Goal: Task Accomplishment & Management: Complete application form

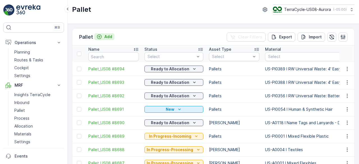
click at [105, 36] on p "Add" at bounding box center [108, 37] width 8 height 6
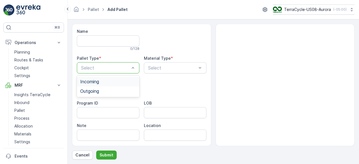
click at [118, 63] on div "Select" at bounding box center [108, 67] width 62 height 11
click at [115, 83] on div "Incoming" at bounding box center [108, 81] width 56 height 5
click at [157, 71] on div "Select" at bounding box center [175, 67] width 62 height 11
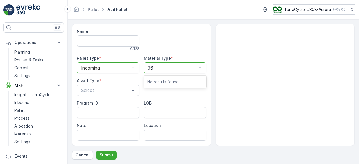
type input "363"
click at [157, 71] on div "Select" at bounding box center [175, 67] width 62 height 11
click at [158, 71] on div "Select" at bounding box center [175, 67] width 62 height 11
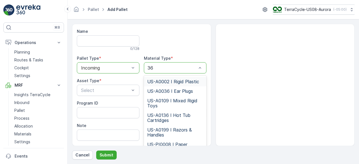
type input "363"
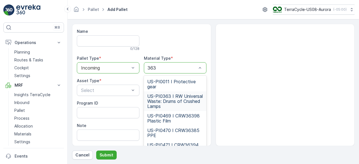
click at [175, 103] on span "US-PI0363 I RW Universal Waste: Drums of Crushed Lamps" at bounding box center [175, 101] width 56 height 15
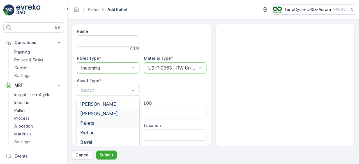
drag, startPoint x: 119, startPoint y: 87, endPoint x: 97, endPoint y: 121, distance: 40.5
click at [97, 121] on div "Pallets" at bounding box center [108, 122] width 56 height 5
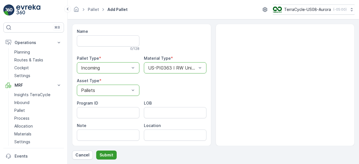
click at [105, 154] on p "Submit" at bounding box center [106, 155] width 14 height 6
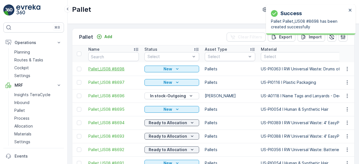
click at [115, 69] on span "Pallet_US08 #8698" at bounding box center [113, 69] width 50 height 6
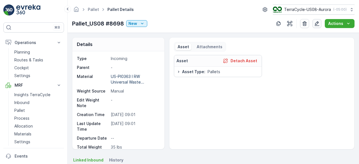
click at [316, 23] on icon "button" at bounding box center [317, 24] width 6 height 6
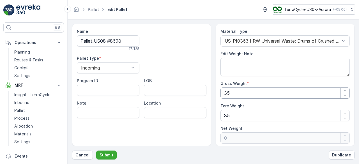
click at [238, 94] on Weight "35" at bounding box center [284, 92] width 129 height 11
type Weight "1"
type Weight "-34"
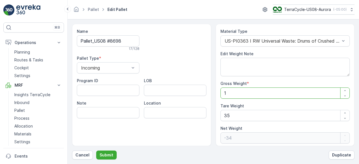
type Weight "17"
type Weight "-18"
type Weight "170"
type Weight "135"
type Weight "1708"
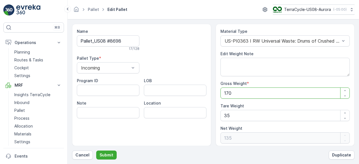
type Weight "1673"
type Weight "1708"
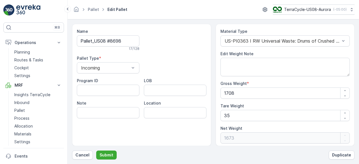
click at [105, 150] on div "Name Pallet_US08 #8698 17 / 128 Pallet Type * Incoming Program ID LOB Note Loca…" at bounding box center [213, 92] width 282 height 136
click at [106, 155] on p "Submit" at bounding box center [106, 155] width 14 height 6
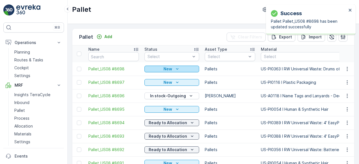
click at [180, 70] on div "New" at bounding box center [172, 69] width 50 height 6
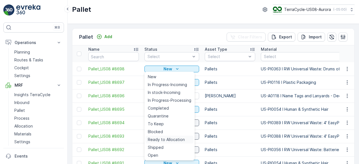
click at [170, 138] on span "Ready to Allocation" at bounding box center [166, 140] width 37 height 6
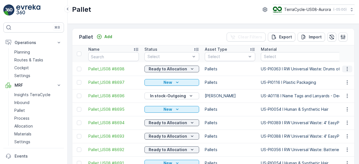
click at [348, 68] on icon "button" at bounding box center [347, 69] width 6 height 6
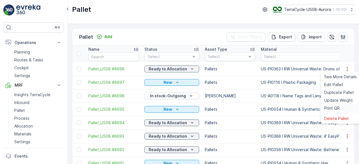
click at [332, 107] on span "Print QR" at bounding box center [331, 108] width 15 height 6
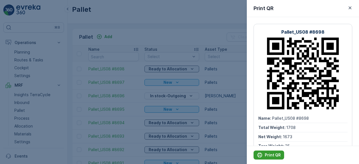
click at [271, 153] on p "Print QR" at bounding box center [272, 155] width 16 height 6
click at [162, 14] on div at bounding box center [179, 82] width 359 height 164
